Goal: Transaction & Acquisition: Purchase product/service

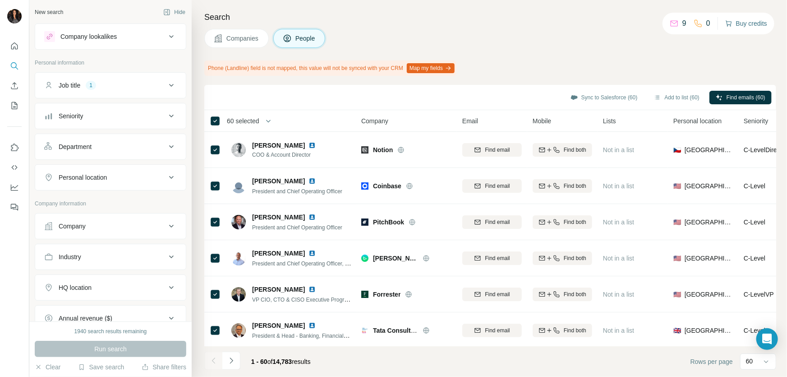
click at [750, 21] on button "Buy credits" at bounding box center [747, 23] width 42 height 13
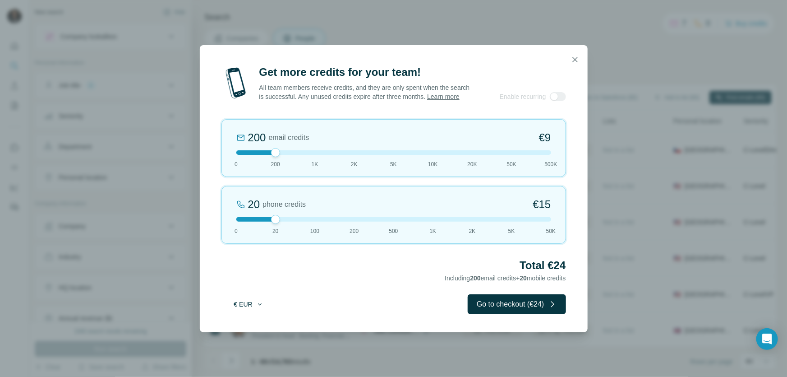
click at [260, 307] on icon "button" at bounding box center [259, 304] width 7 height 7
click at [253, 328] on div "$ USD" at bounding box center [267, 329] width 76 height 9
click at [311, 155] on div at bounding box center [393, 152] width 315 height 5
drag, startPoint x: 316, startPoint y: 156, endPoint x: 303, endPoint y: 156, distance: 12.6
click at [303, 155] on div at bounding box center [393, 152] width 315 height 5
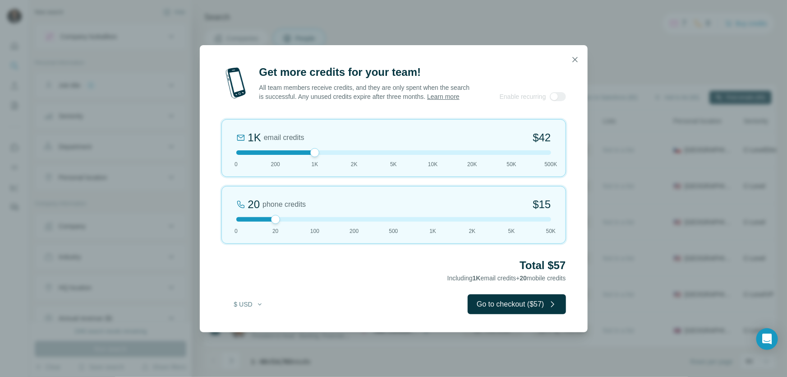
click at [303, 155] on div at bounding box center [393, 152] width 315 height 5
click at [275, 155] on div at bounding box center [393, 152] width 315 height 5
click at [239, 222] on div at bounding box center [393, 219] width 315 height 5
click at [316, 167] on span "1K" at bounding box center [315, 164] width 7 height 8
click at [280, 168] on span "200" at bounding box center [275, 164] width 9 height 8
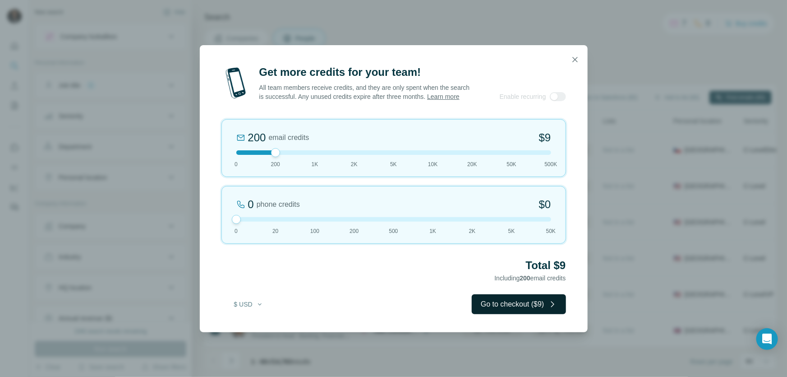
click at [539, 307] on button "Go to checkout ($9)" at bounding box center [519, 304] width 94 height 20
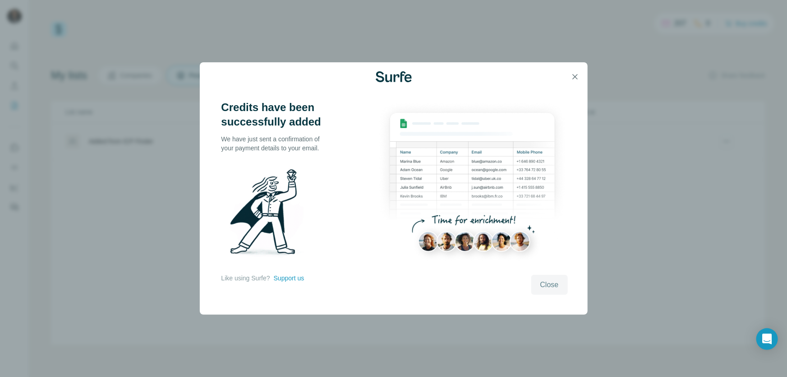
click at [546, 287] on span "Close" at bounding box center [550, 284] width 19 height 11
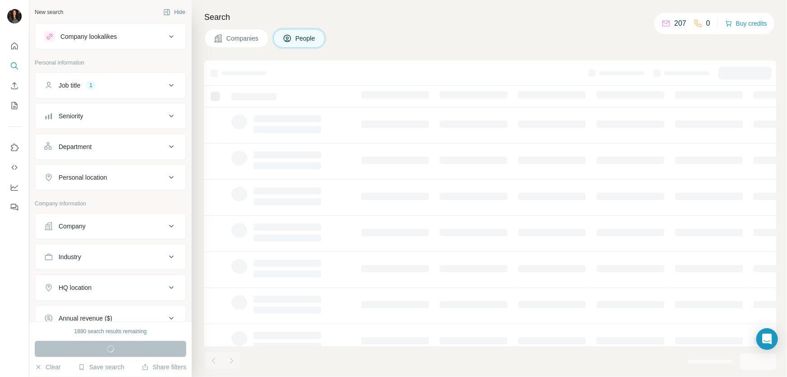
click at [559, 36] on div "Companies People" at bounding box center [490, 38] width 572 height 19
click at [149, 85] on div "Job title 1" at bounding box center [105, 85] width 122 height 9
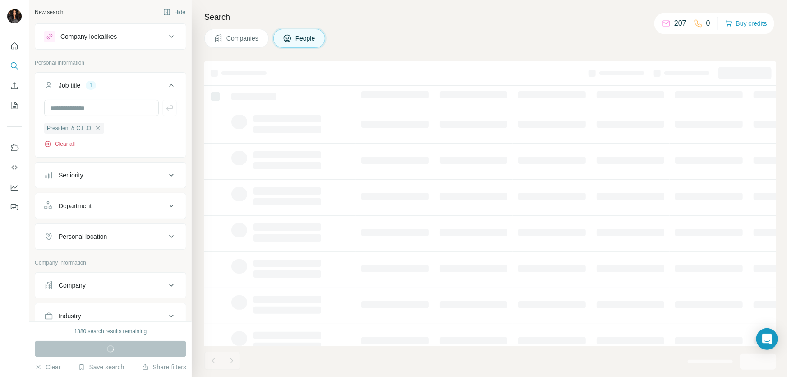
click at [75, 141] on button "Clear all" at bounding box center [59, 144] width 31 height 8
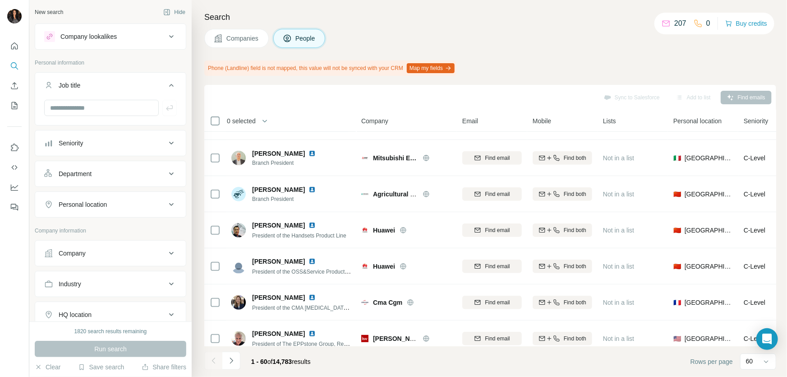
scroll to position [1957, 0]
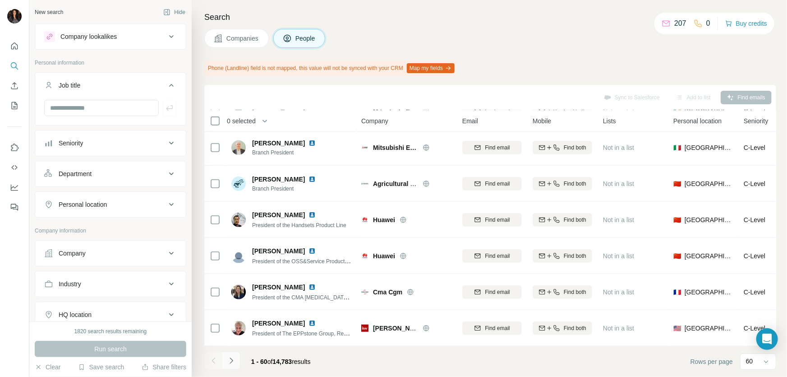
click at [228, 360] on icon "Navigate to next page" at bounding box center [231, 360] width 9 height 9
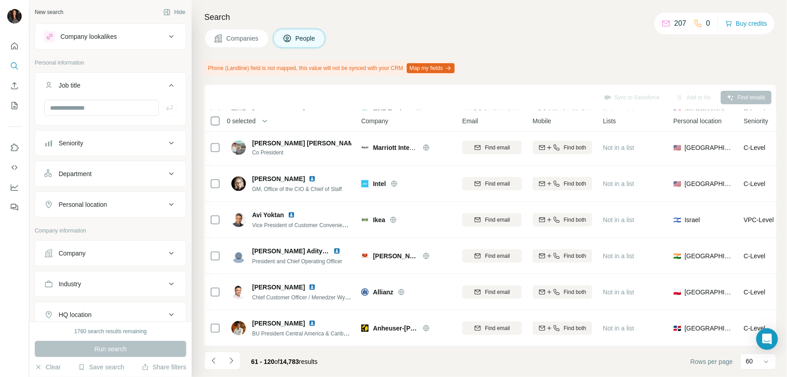
click at [56, 13] on div "New search" at bounding box center [49, 12] width 28 height 8
click at [14, 45] on icon "Quick start" at bounding box center [14, 46] width 9 height 9
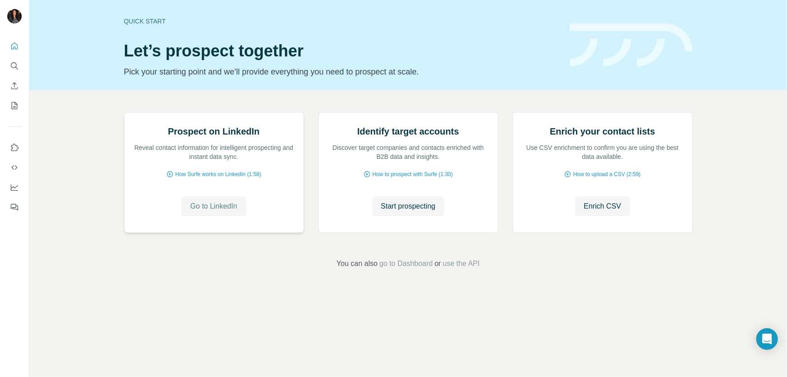
click at [208, 212] on span "Go to LinkedIn" at bounding box center [213, 206] width 47 height 11
